Goal: Navigation & Orientation: Understand site structure

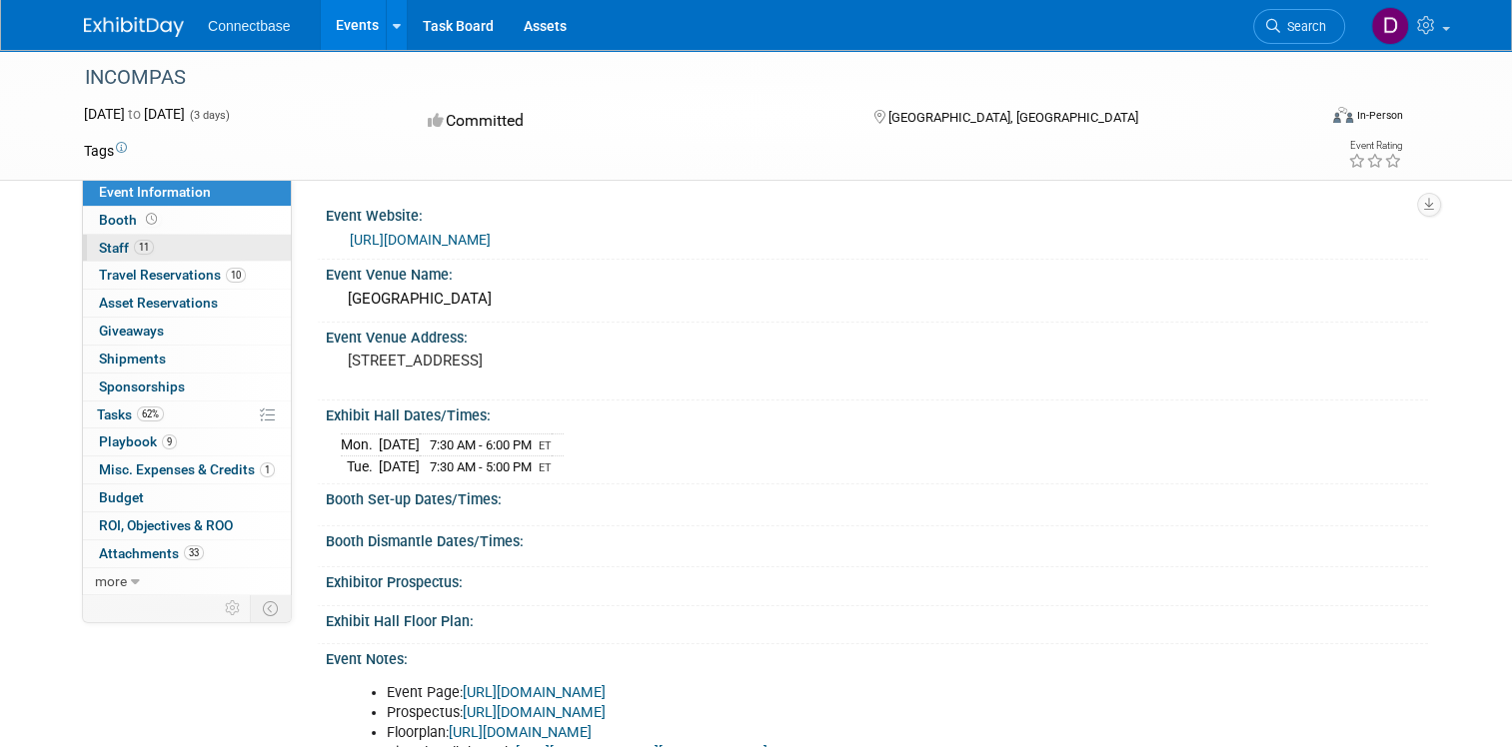
click at [101, 248] on span "Staff 11" at bounding box center [126, 248] width 55 height 16
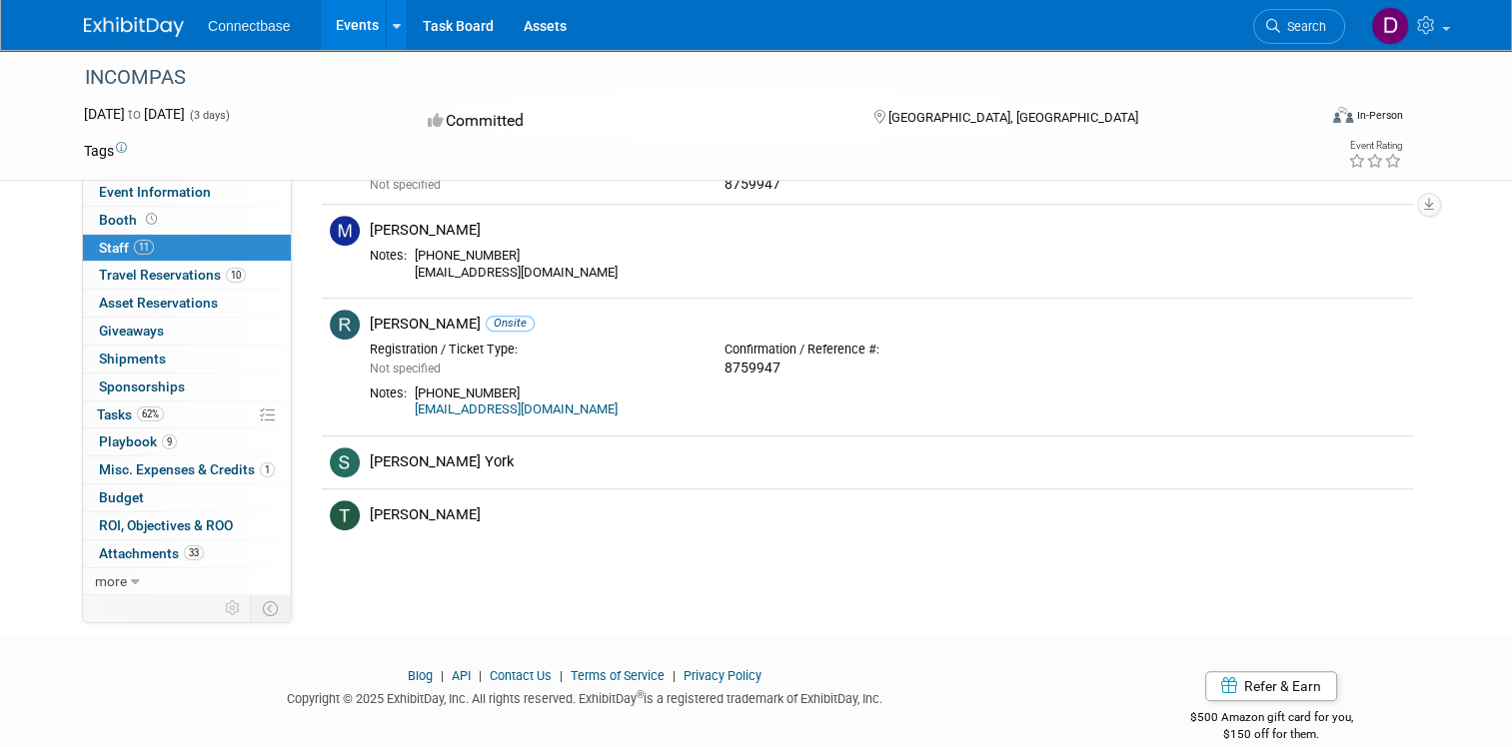
scroll to position [899, 0]
click at [111, 440] on span "Playbook 9" at bounding box center [138, 442] width 78 height 16
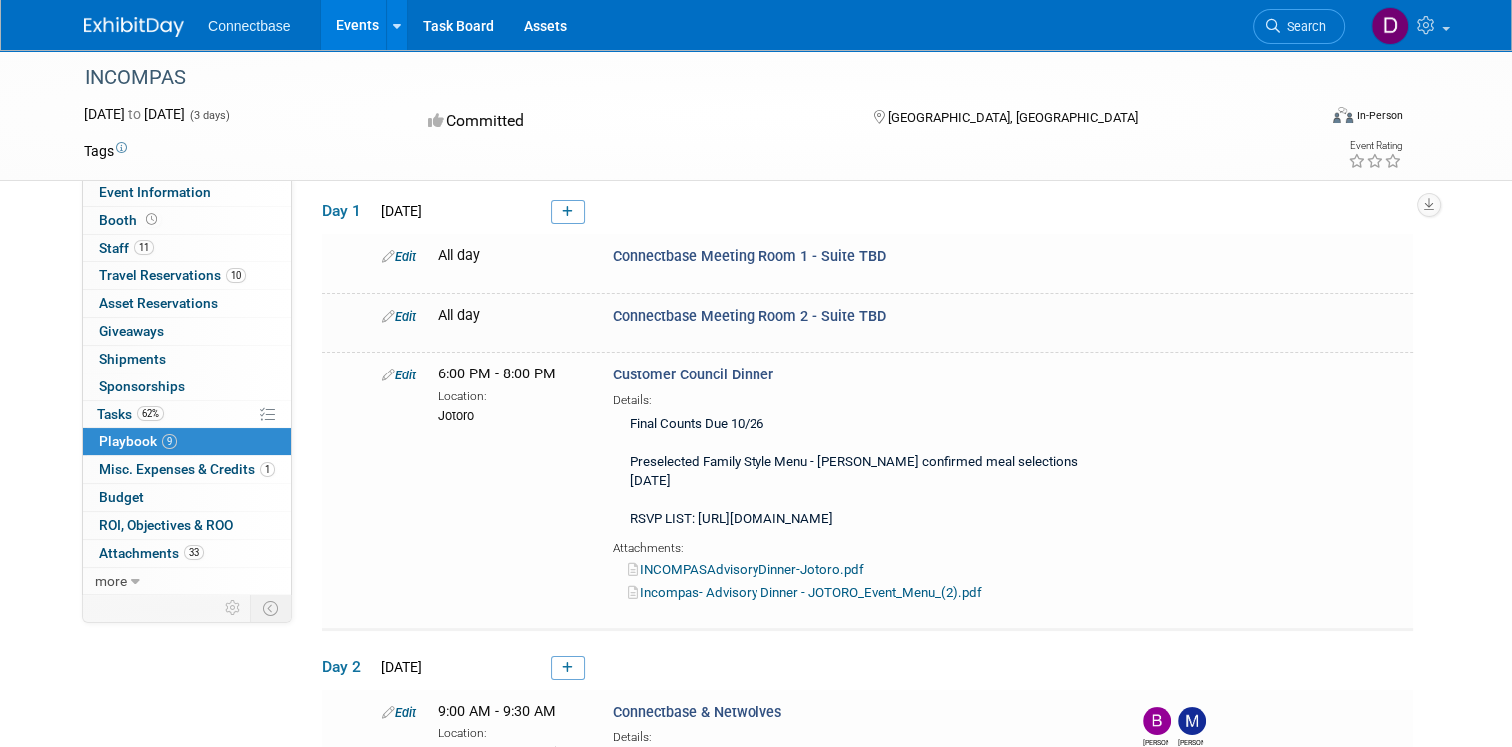
scroll to position [0, 0]
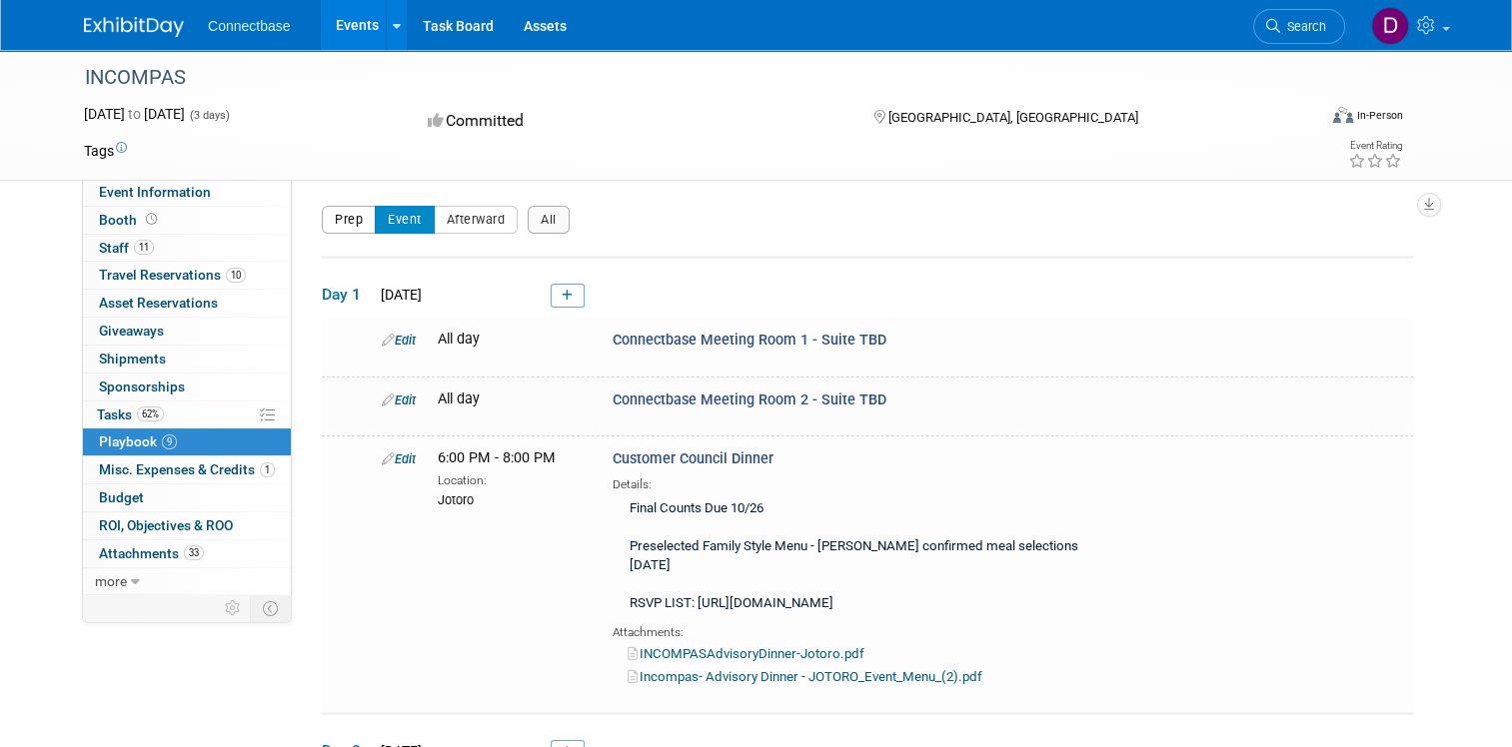
click at [333, 218] on button "Prep" at bounding box center [349, 220] width 54 height 28
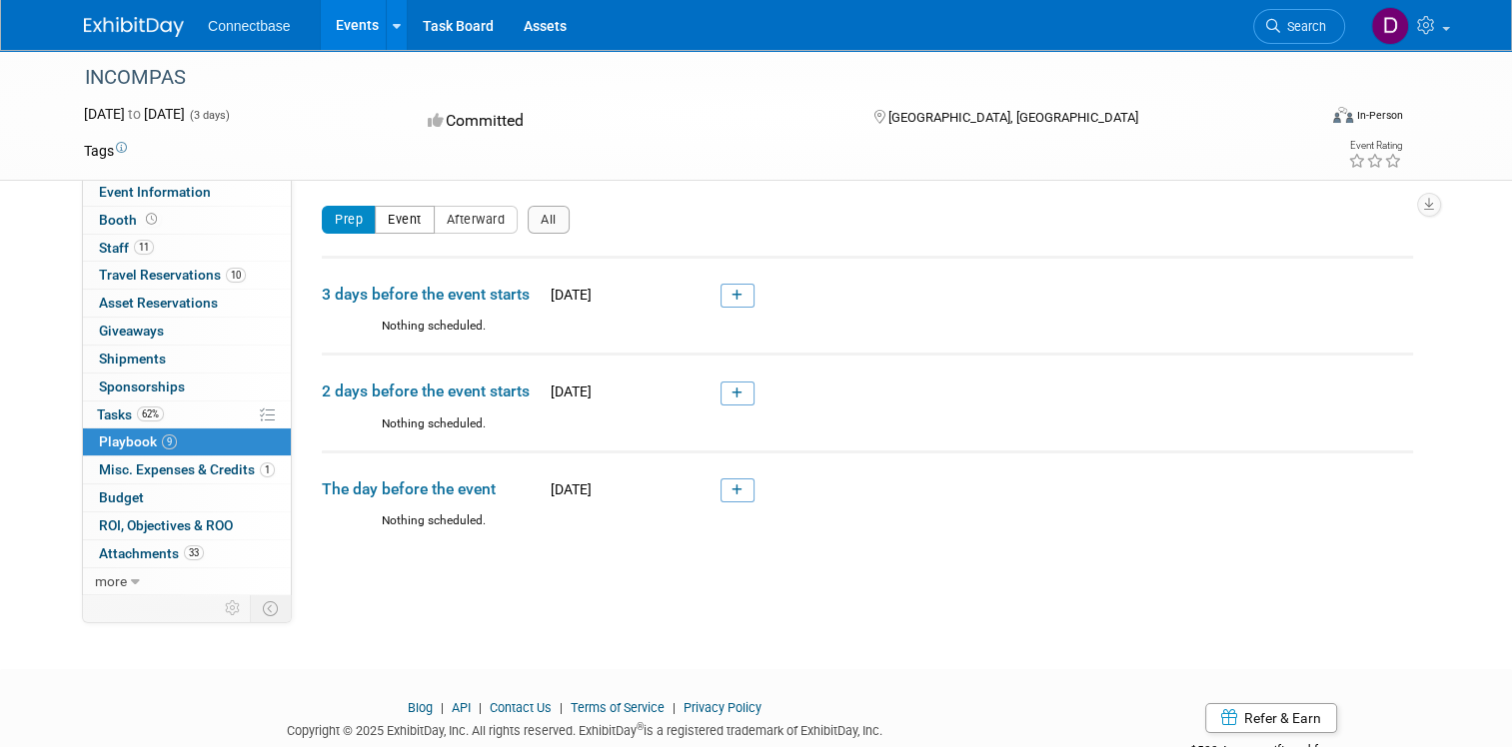
click at [392, 215] on button "Event" at bounding box center [405, 220] width 60 height 28
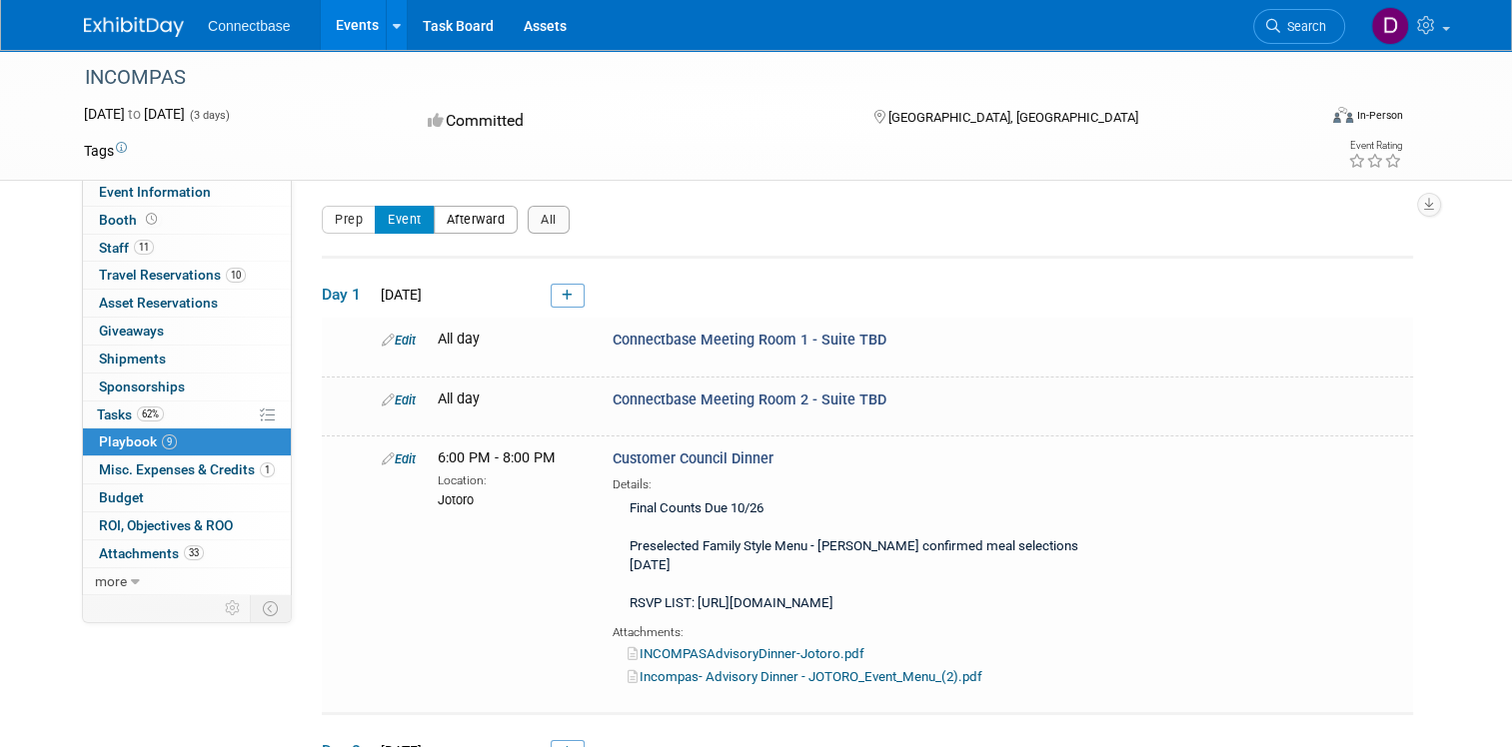
click at [459, 218] on button "Afterward" at bounding box center [476, 220] width 85 height 28
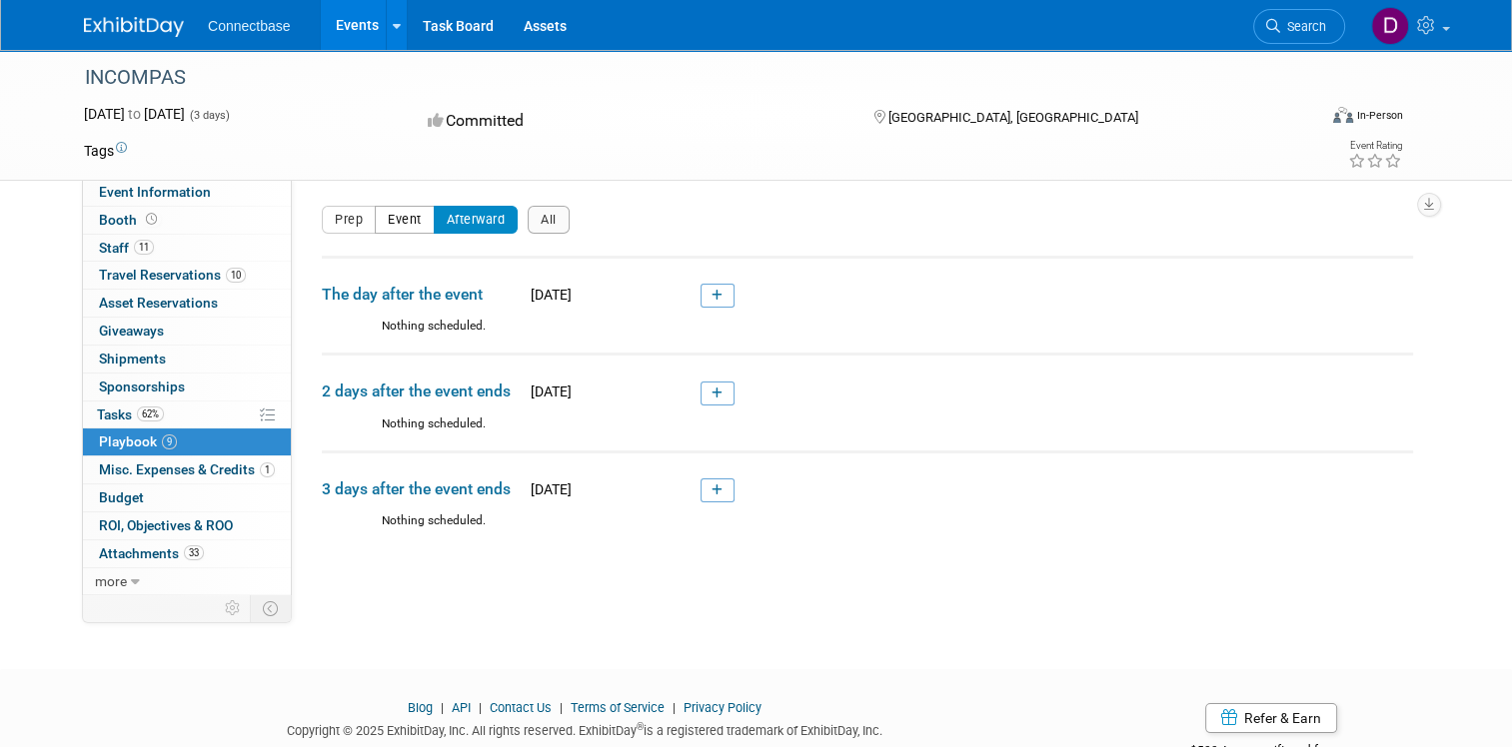
click at [400, 214] on button "Event" at bounding box center [405, 220] width 60 height 28
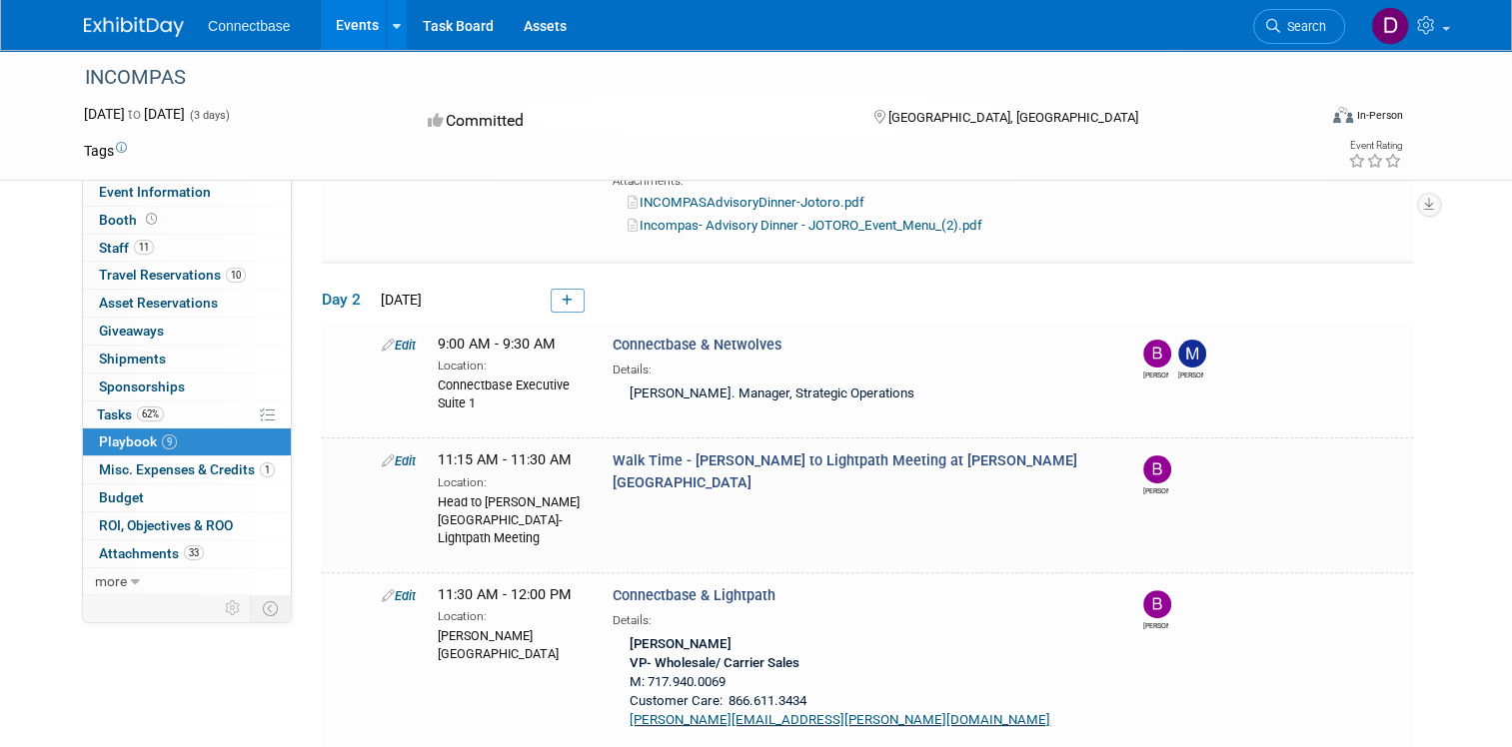
scroll to position [500, 0]
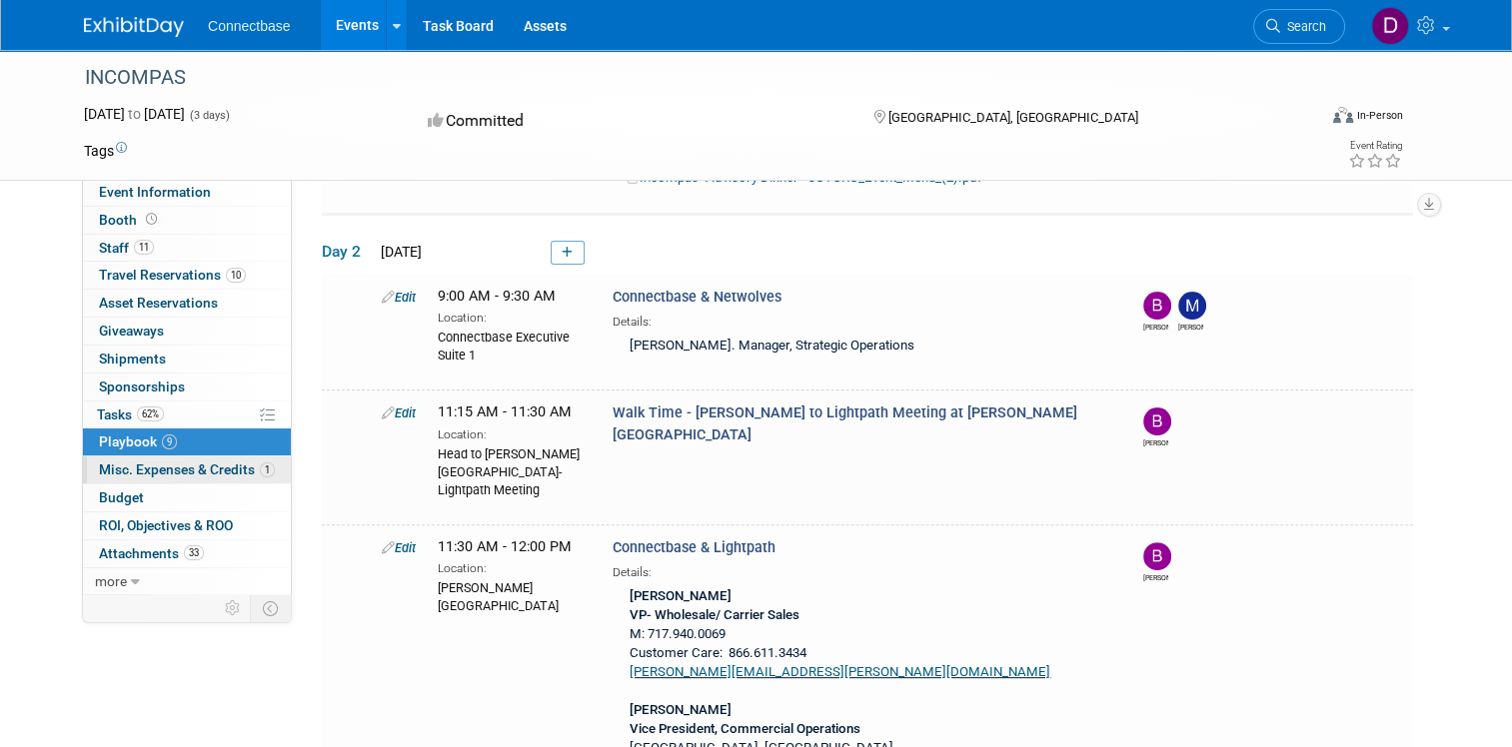
click at [181, 466] on span "Misc. Expenses & Credits 1" at bounding box center [187, 470] width 176 height 16
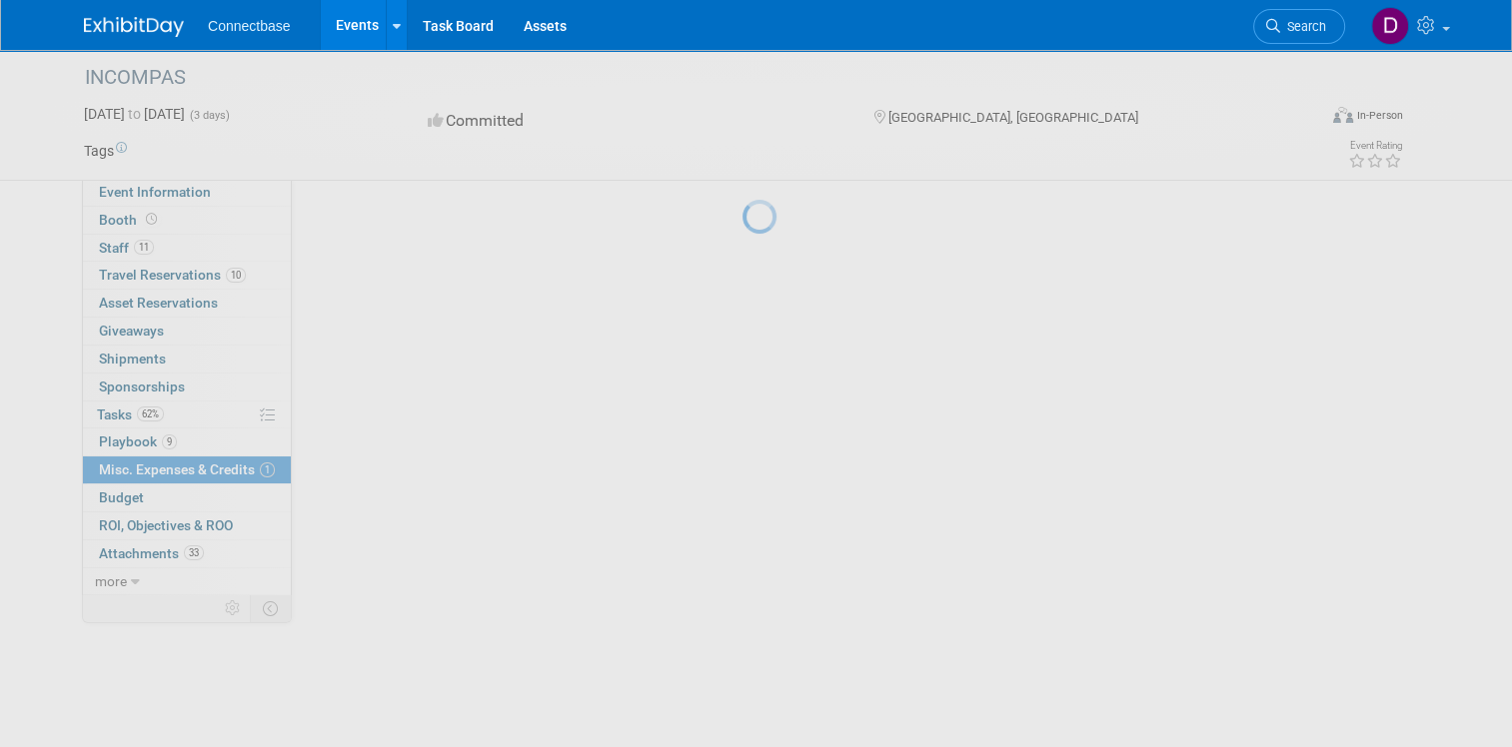
scroll to position [0, 0]
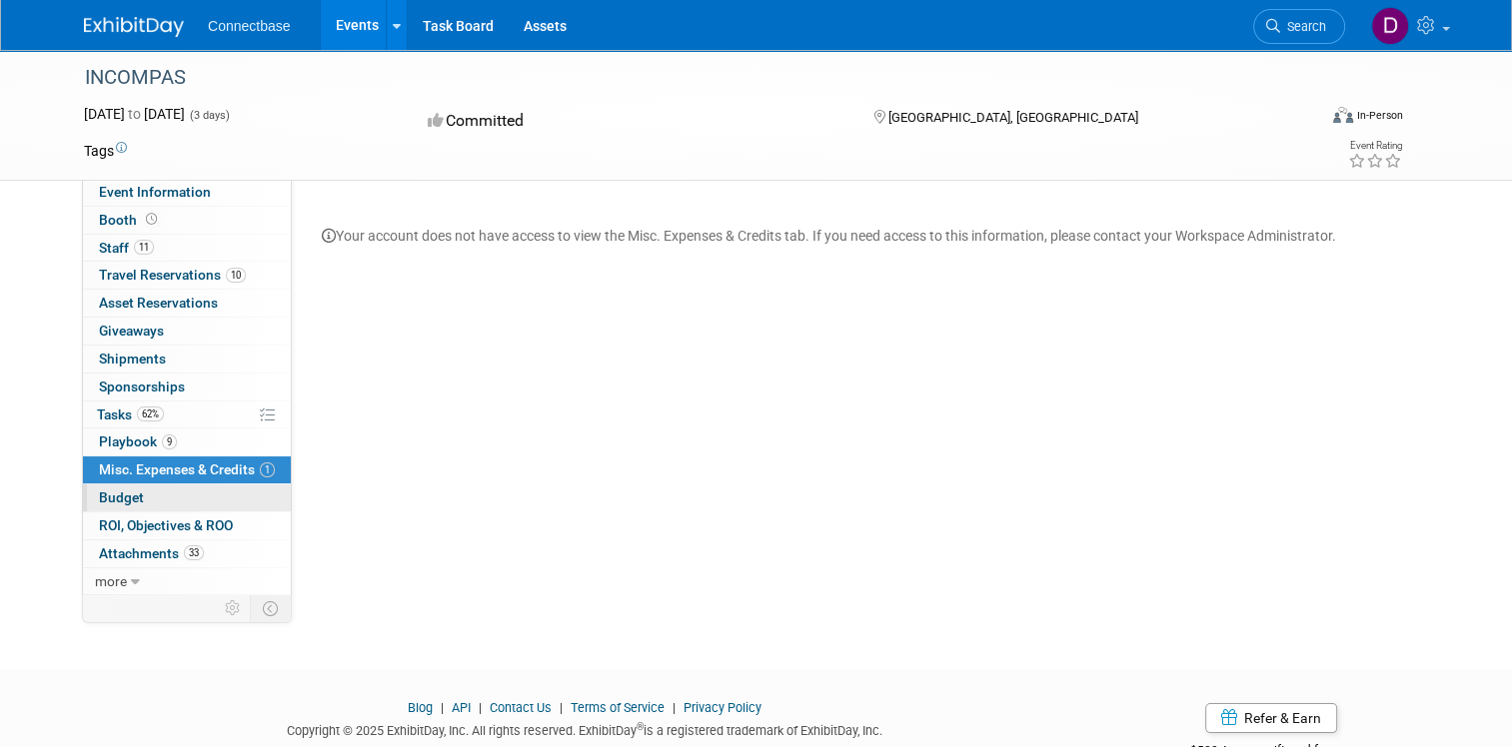
click at [151, 498] on link "Budget" at bounding box center [187, 498] width 208 height 27
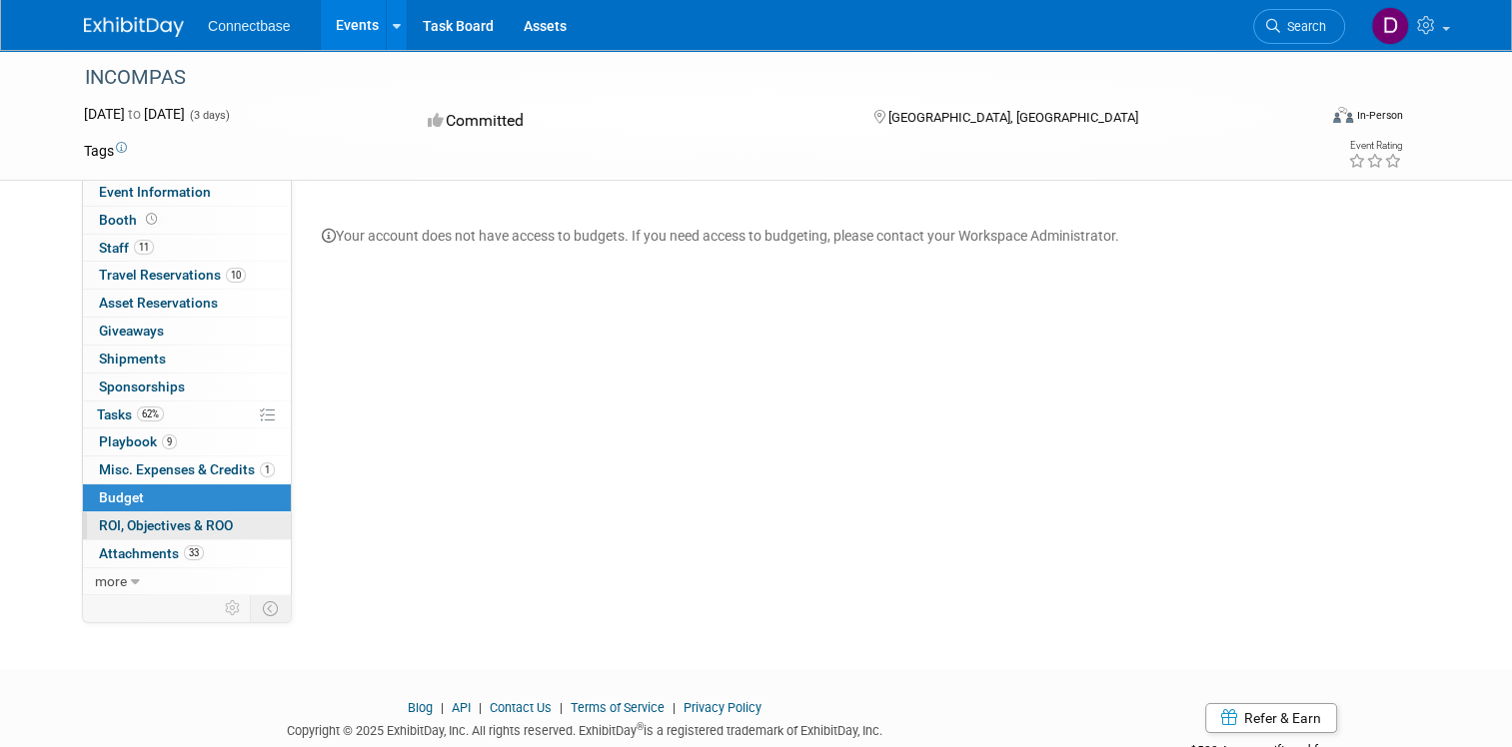
click at [151, 522] on span "ROI, Objectives & ROO 0" at bounding box center [166, 526] width 134 height 16
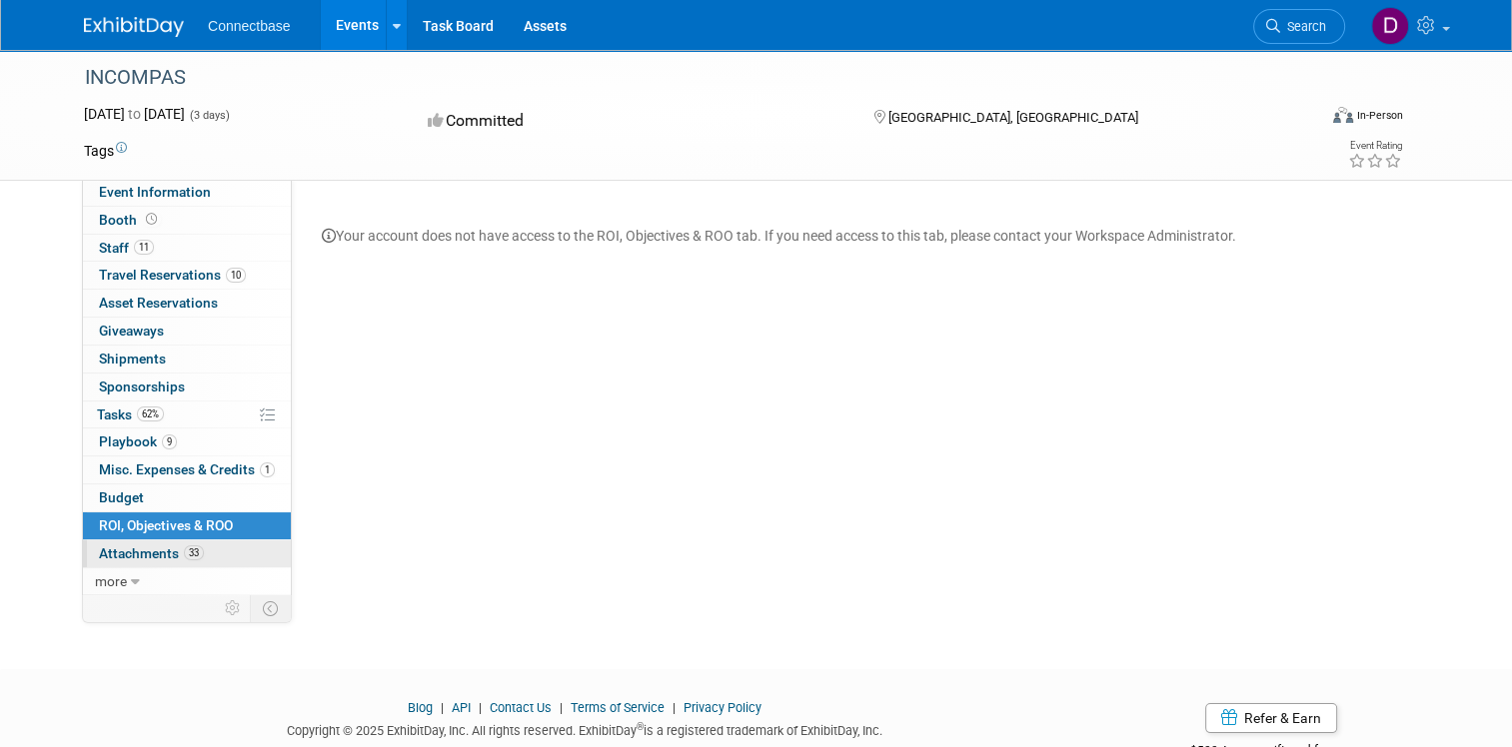
click at [140, 547] on span "Attachments 33" at bounding box center [151, 554] width 105 height 16
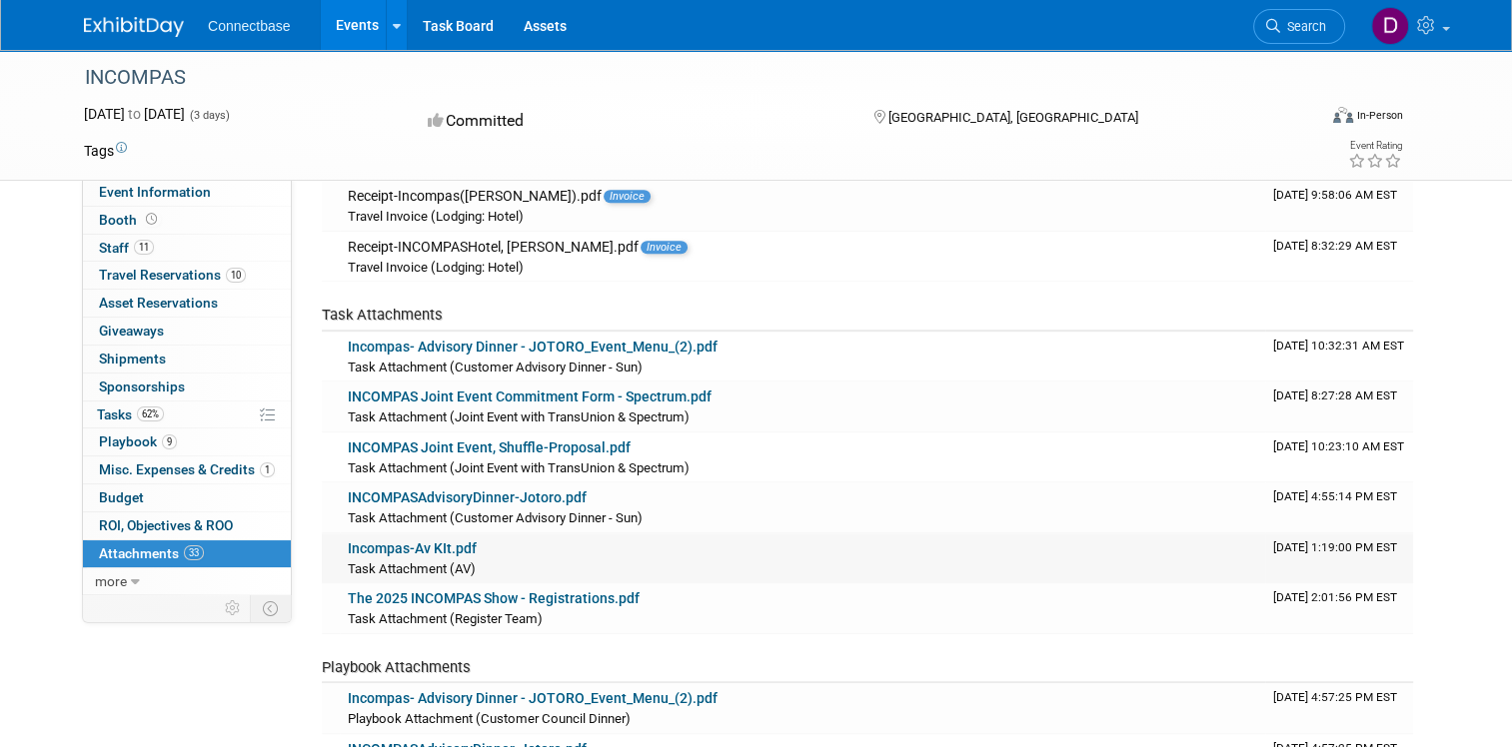
scroll to position [1199, 0]
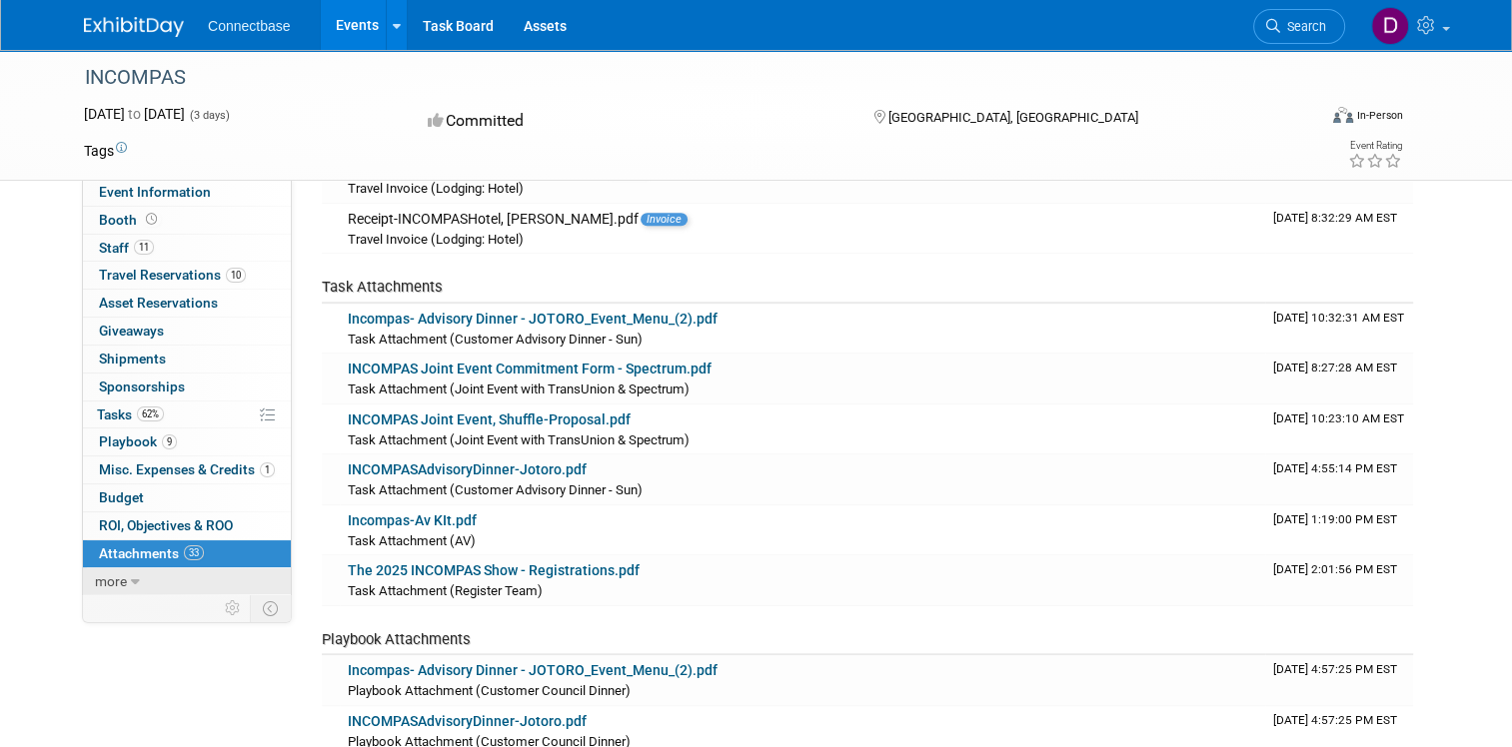
click at [95, 577] on span "more" at bounding box center [111, 582] width 32 height 16
click at [99, 413] on span "Tasks 62%" at bounding box center [130, 415] width 67 height 16
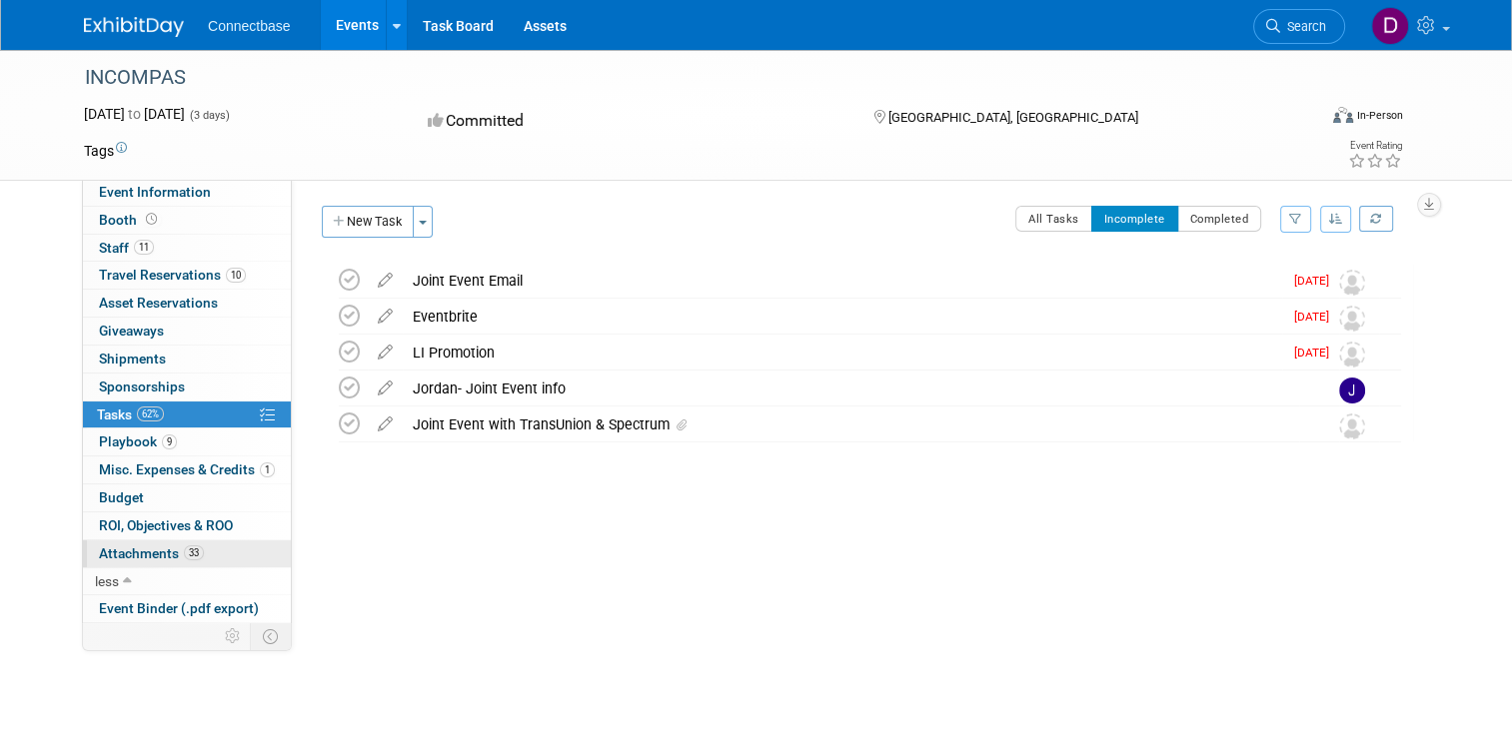
click at [139, 550] on span "Attachments 33" at bounding box center [151, 554] width 105 height 16
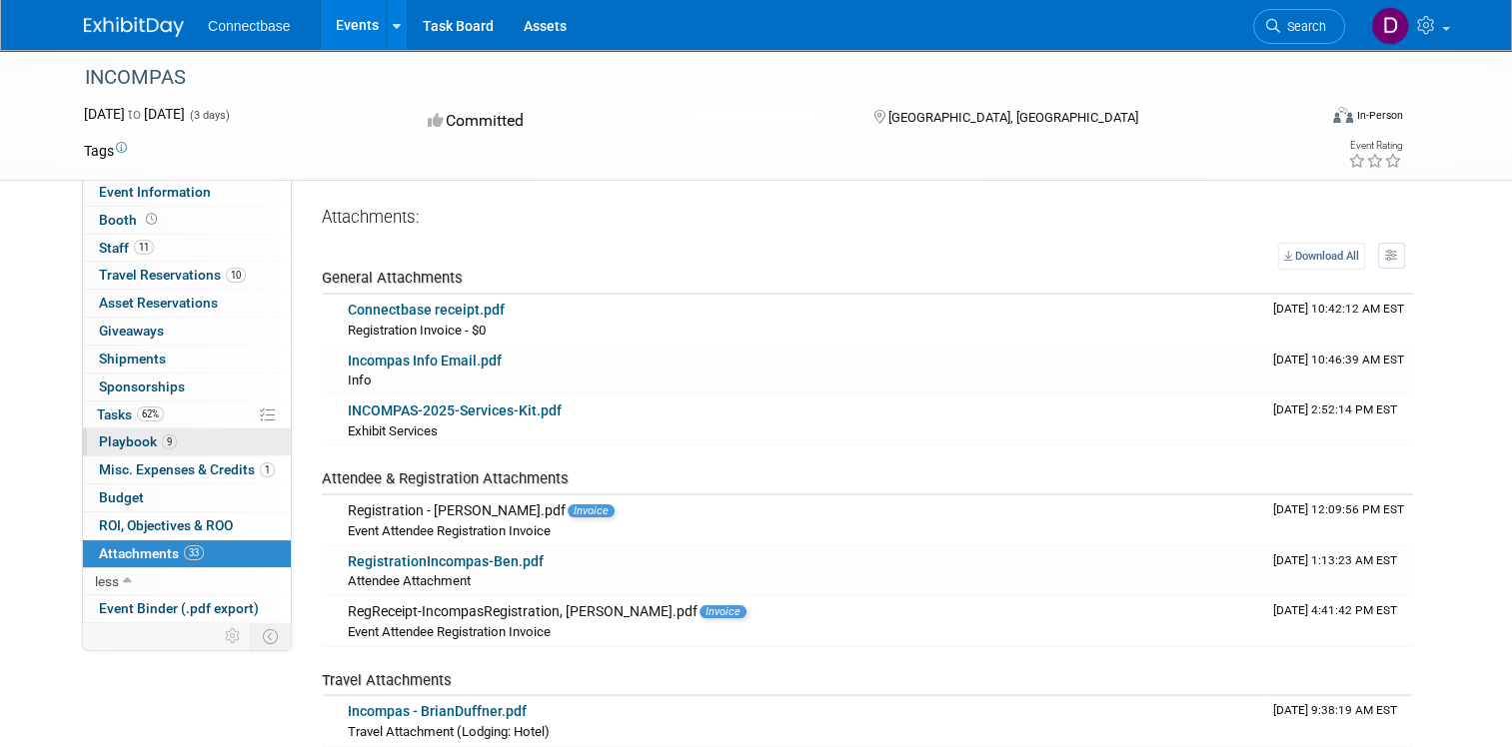
click at [116, 434] on span "Playbook 9" at bounding box center [138, 442] width 78 height 16
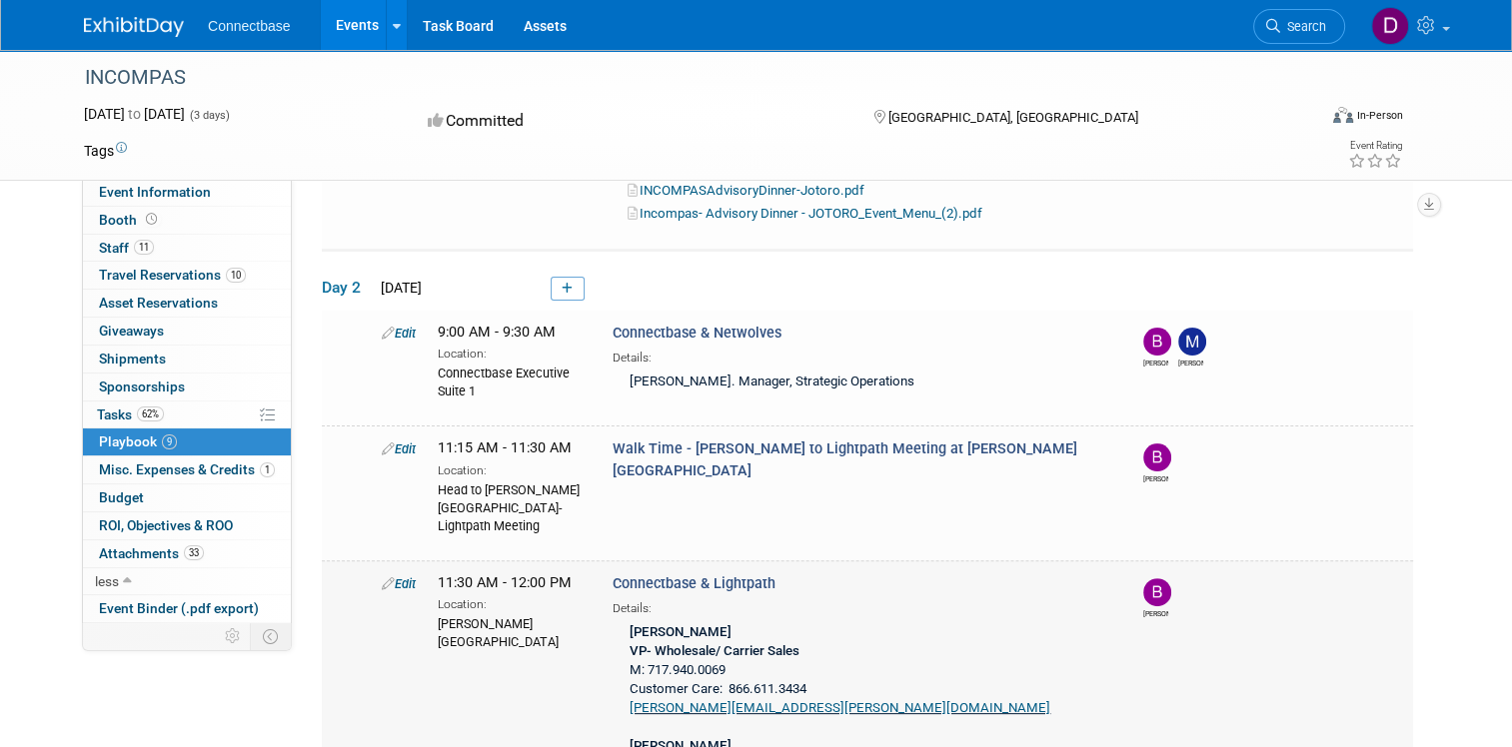
scroll to position [500, 0]
